Goal: Information Seeking & Learning: Learn about a topic

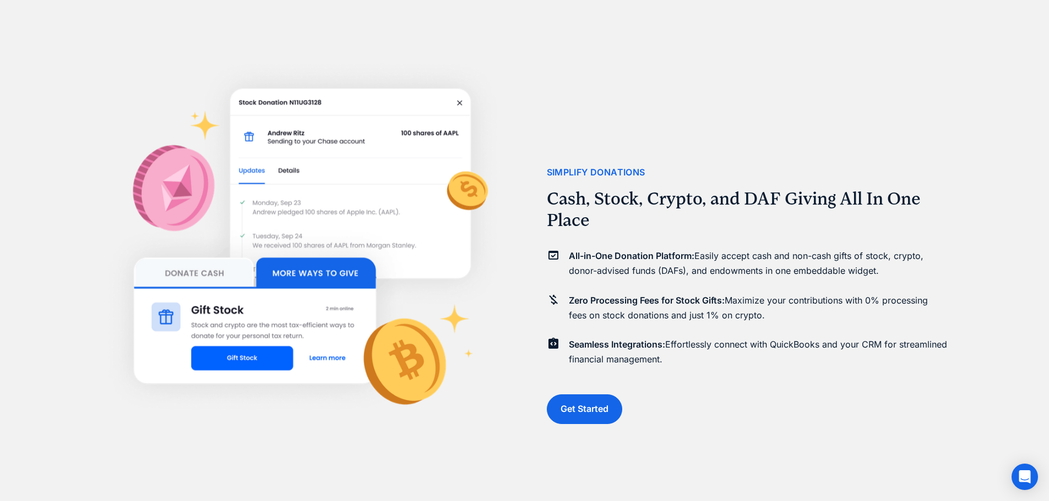
scroll to position [2339, 0]
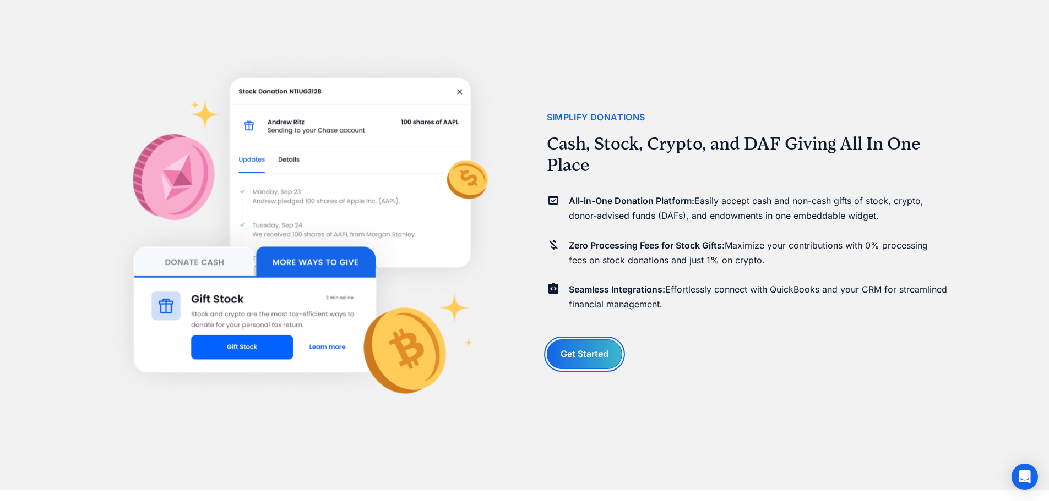
click at [587, 352] on link "Get Started" at bounding box center [584, 354] width 75 height 29
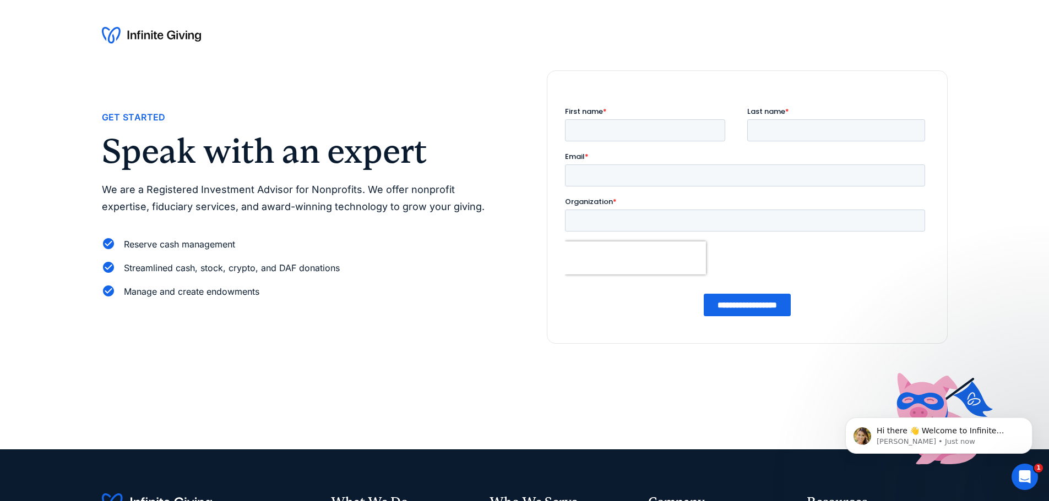
click at [183, 34] on img at bounding box center [151, 35] width 99 height 18
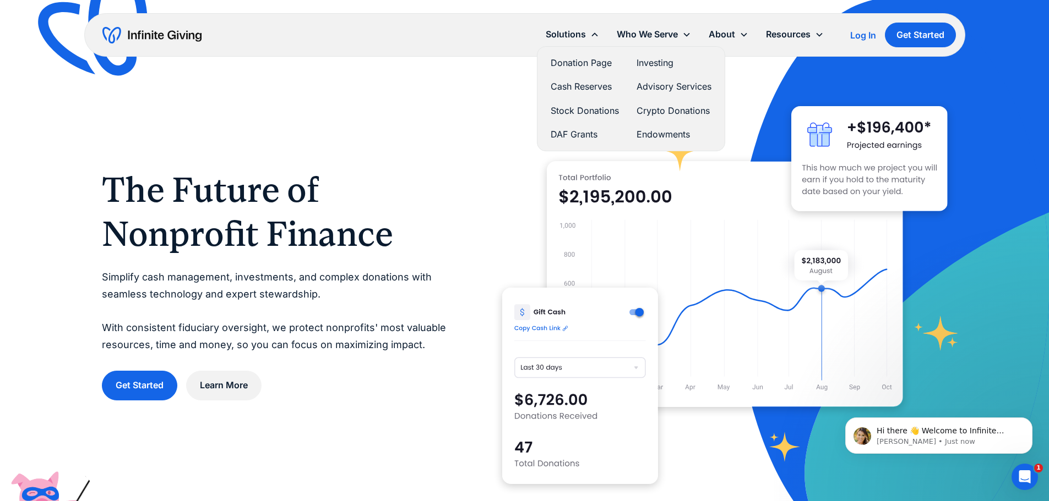
click at [581, 130] on link "DAF Grants" at bounding box center [584, 134] width 68 height 15
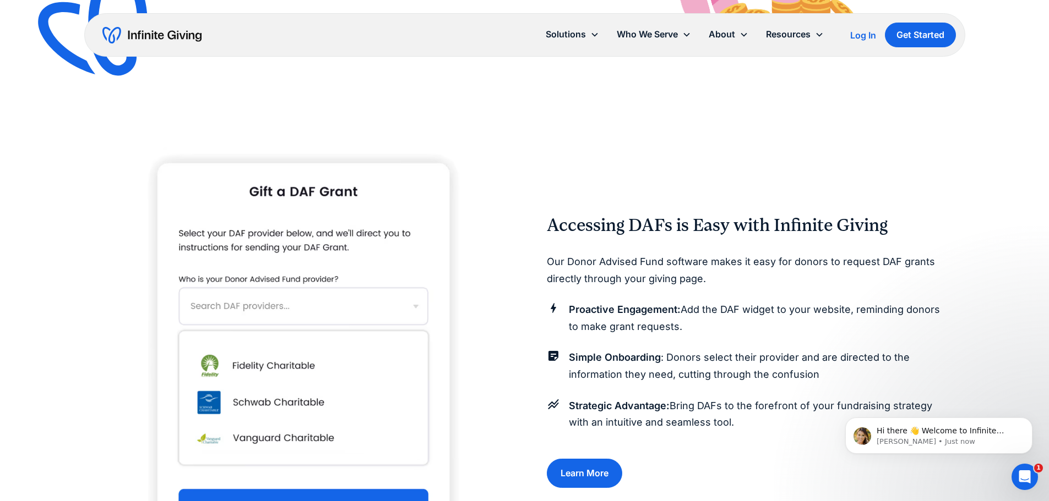
scroll to position [936, 0]
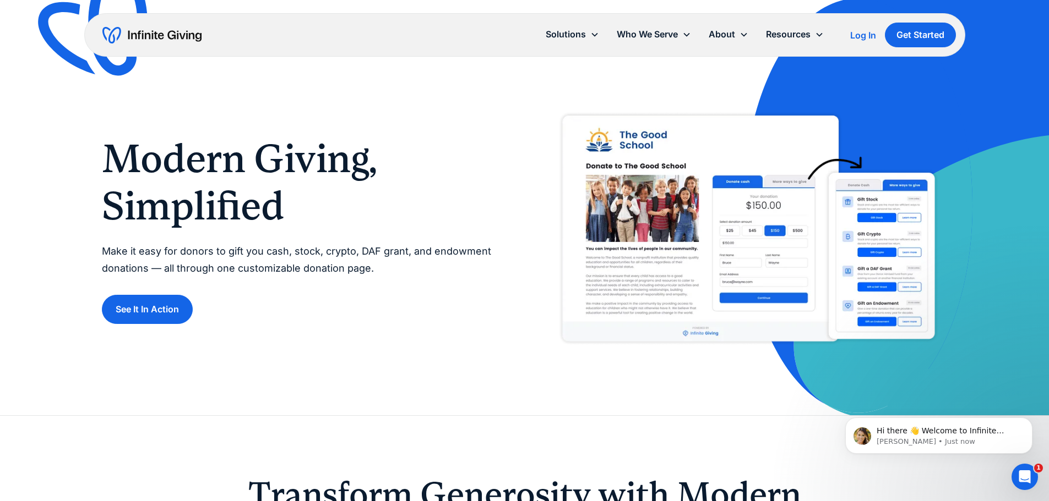
scroll to position [55, 0]
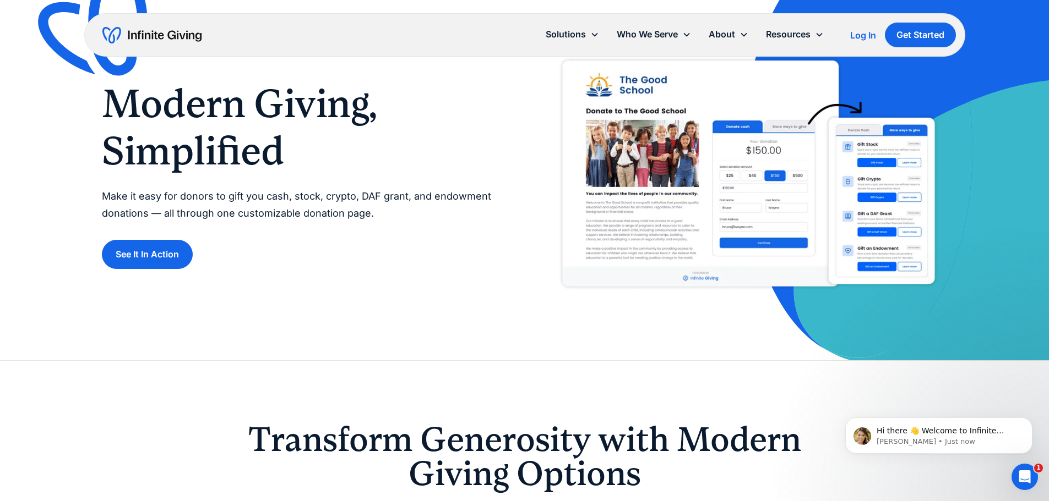
click at [172, 271] on div "Modern Giving, Simplified Make it easy for donors to gift you cash, stock, cryp…" at bounding box center [524, 175] width 845 height 248
click at [168, 260] on link "See It In Action" at bounding box center [147, 254] width 91 height 29
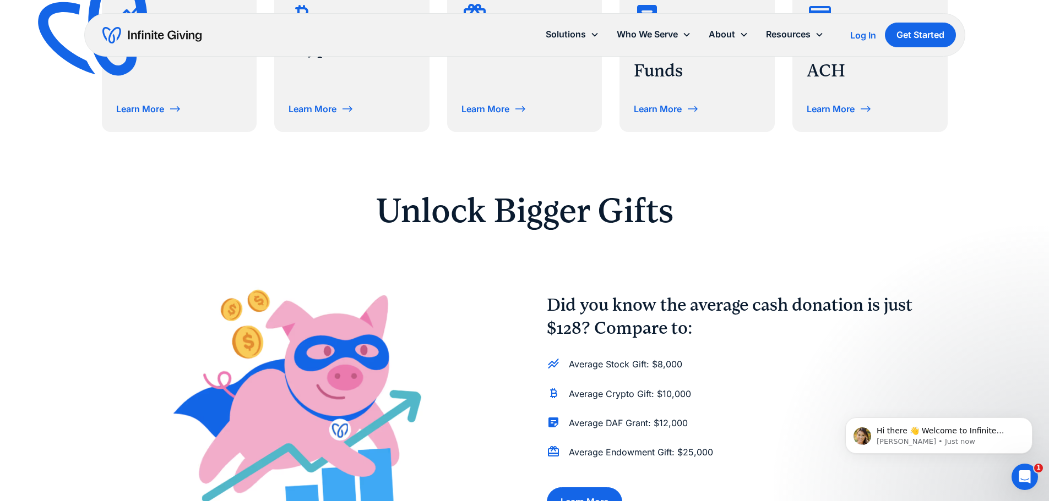
scroll to position [550, 0]
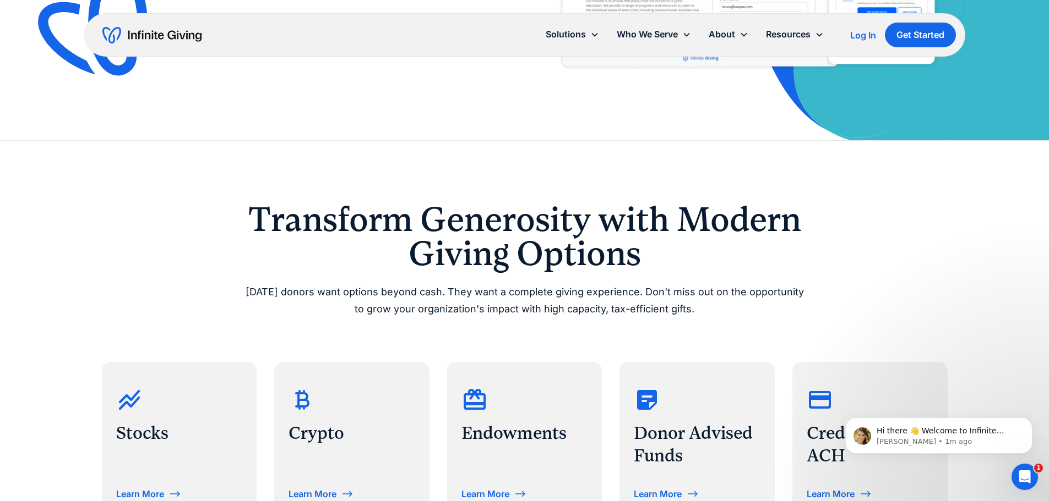
scroll to position [605, 0]
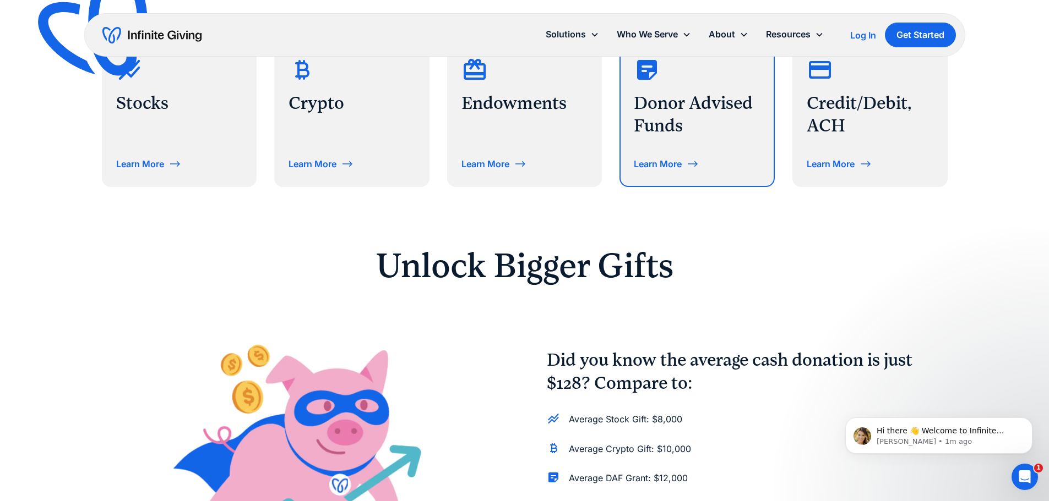
click at [684, 142] on div "Donor Advised Funds Learn More" at bounding box center [696, 109] width 153 height 153
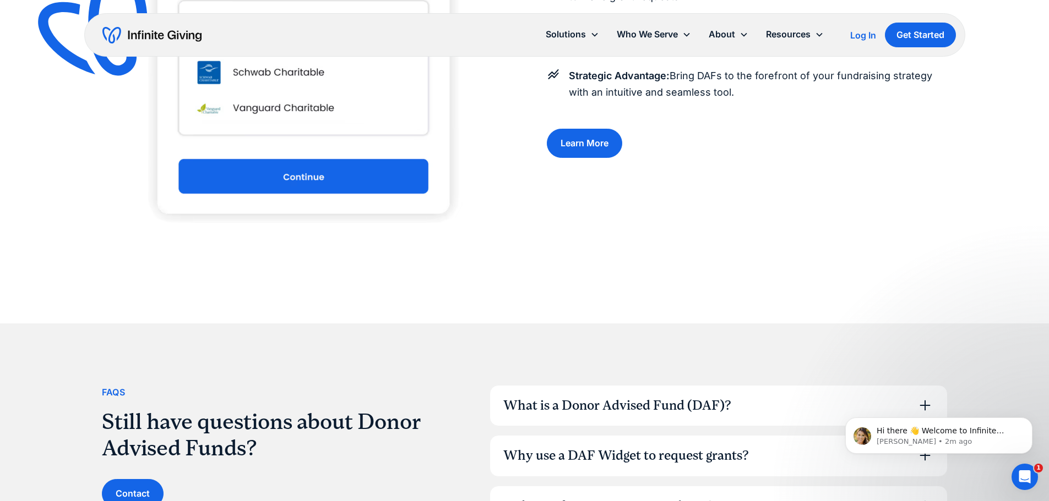
scroll to position [1541, 0]
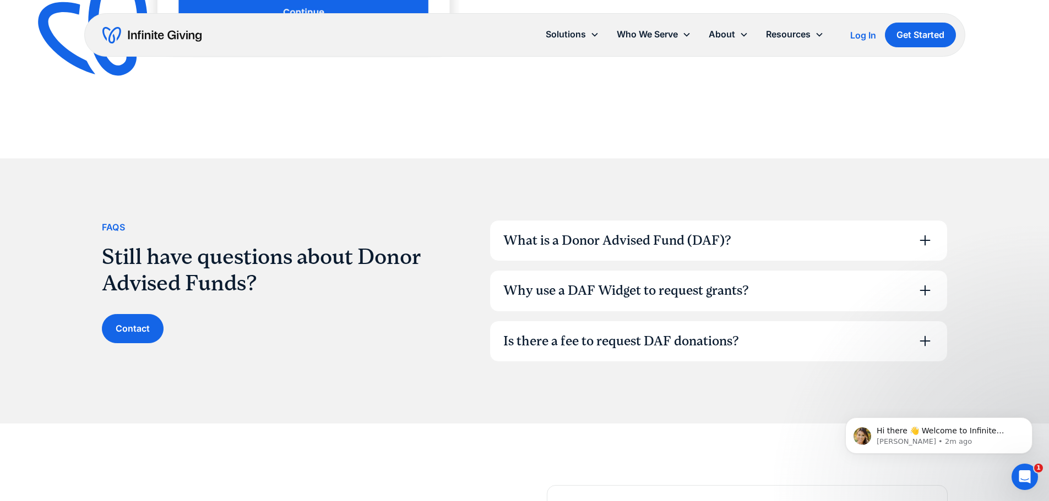
click at [658, 341] on div "Is there a fee to request DAF donations?" at bounding box center [621, 341] width 236 height 19
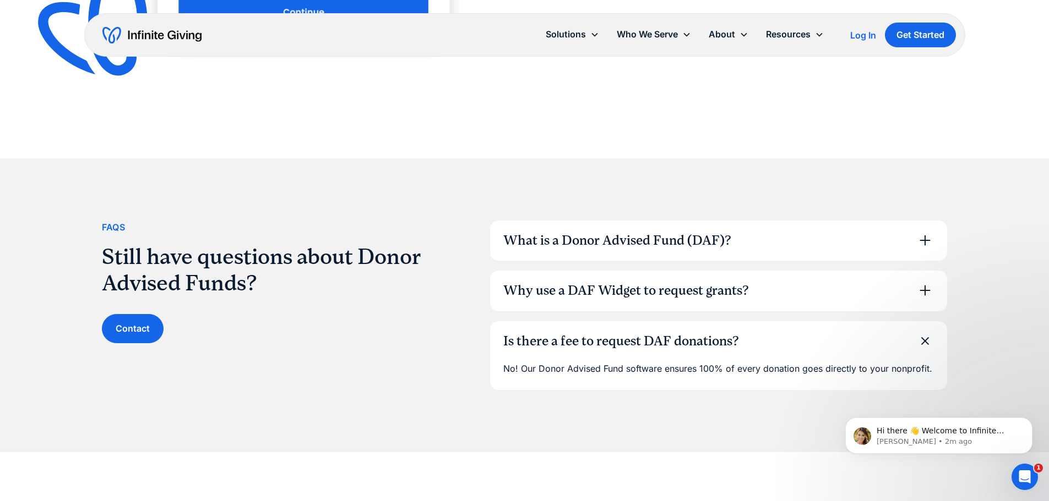
click at [647, 296] on div "Why use a DAF Widget to request grants?" at bounding box center [625, 291] width 245 height 19
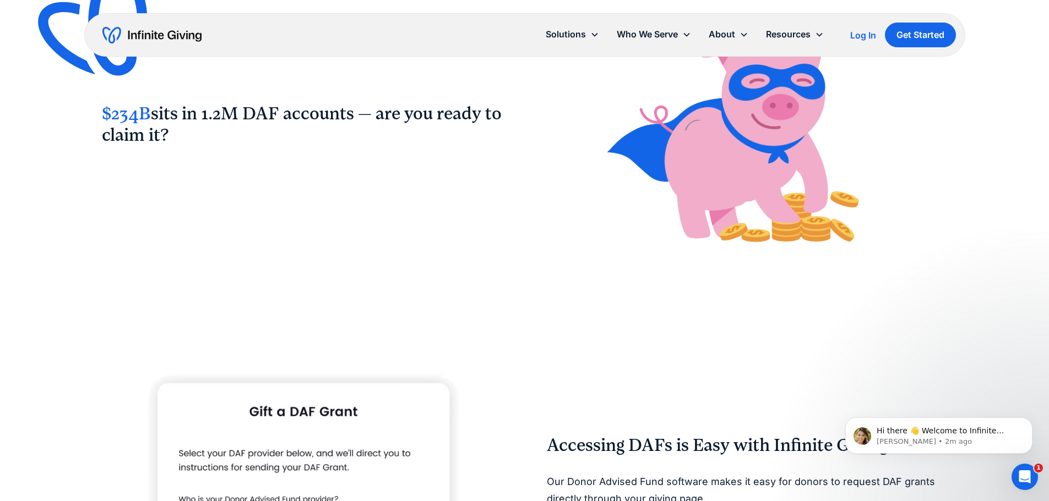
scroll to position [771, 0]
